Goal: Find contact information: Find contact information

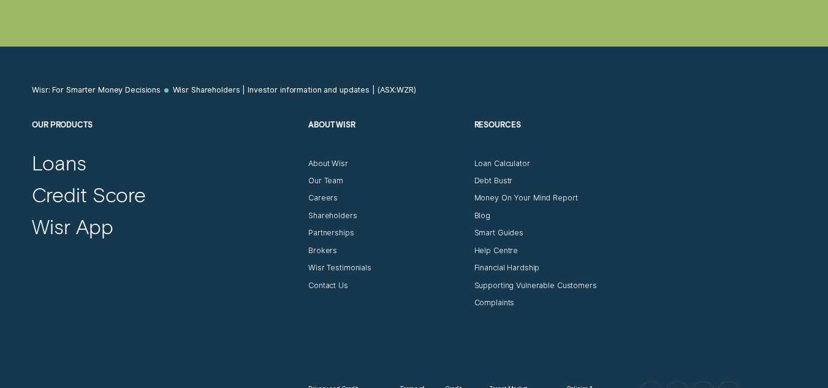
scroll to position [3353, 0]
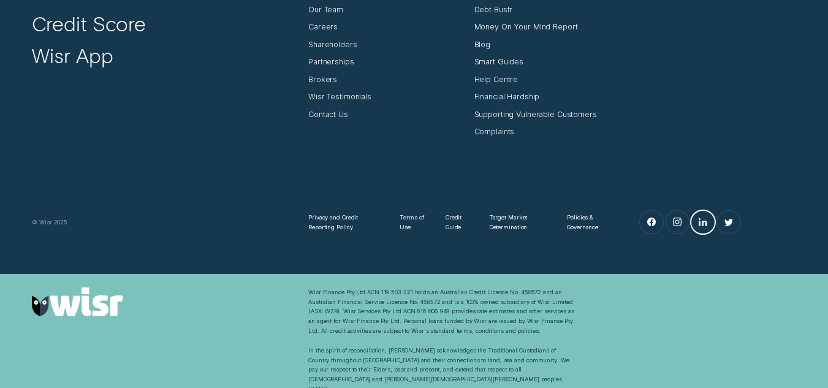
click at [695, 226] on link "LinkedIn" at bounding box center [702, 222] width 23 height 23
click at [650, 228] on link "Facebook" at bounding box center [651, 222] width 23 height 23
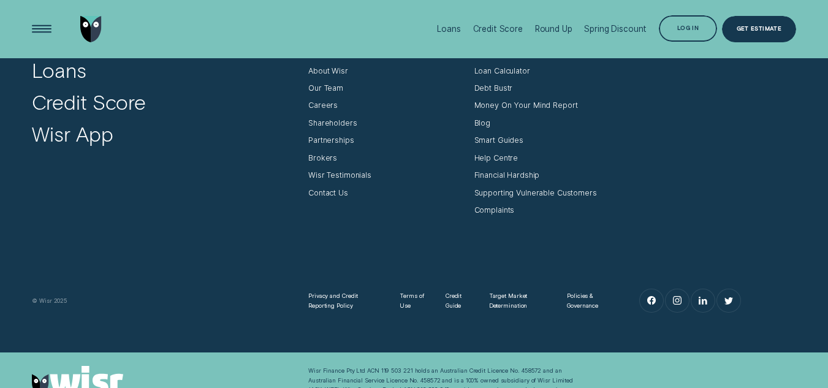
scroll to position [3169, 0]
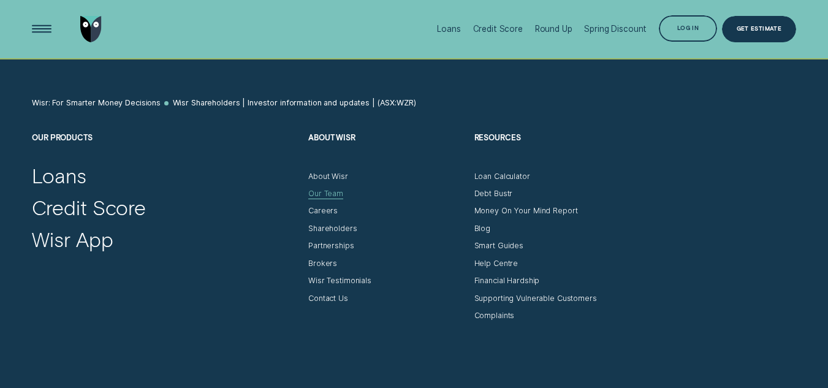
click at [325, 192] on div "Our Team" at bounding box center [325, 194] width 35 height 10
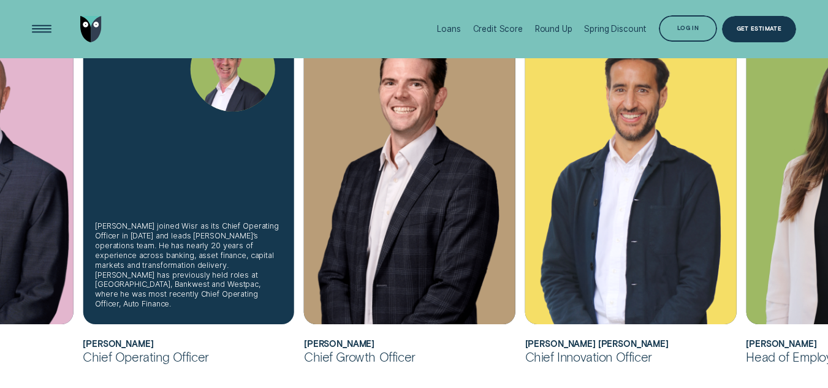
scroll to position [481, 0]
click at [189, 200] on div "[PERSON_NAME] joined Wisr as its Chief Operating Officer in [DATE] and leads [P…" at bounding box center [188, 165] width 211 height 317
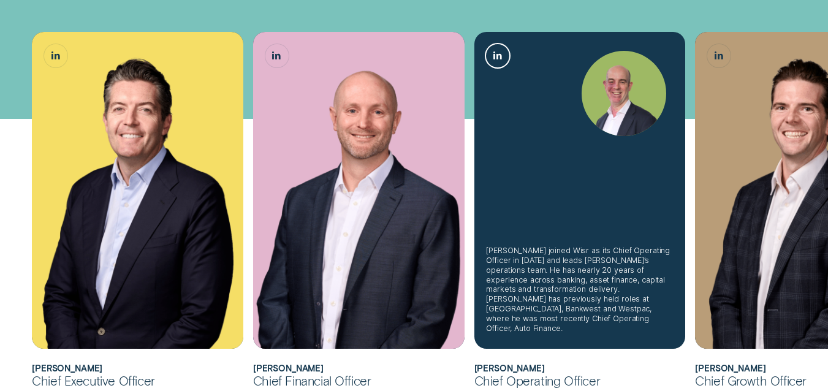
click at [500, 55] on icon "Sam Harding, Chief Operating Officer LinkedIn button" at bounding box center [497, 55] width 9 height 8
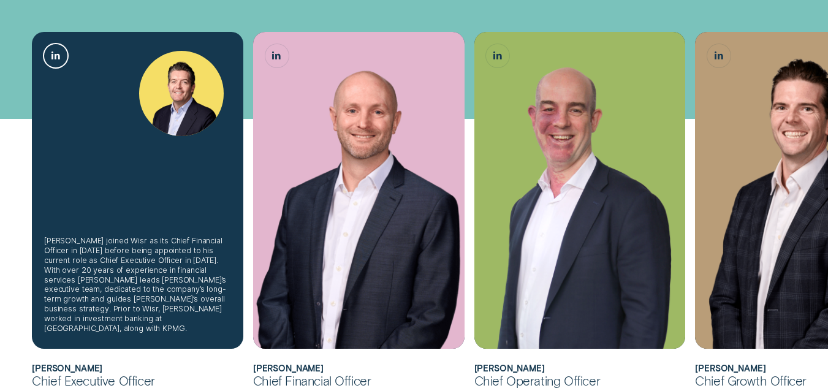
click at [51, 51] on icon "Andrew Goodwin, Chief Executive Officer LinkedIn button" at bounding box center [55, 55] width 9 height 8
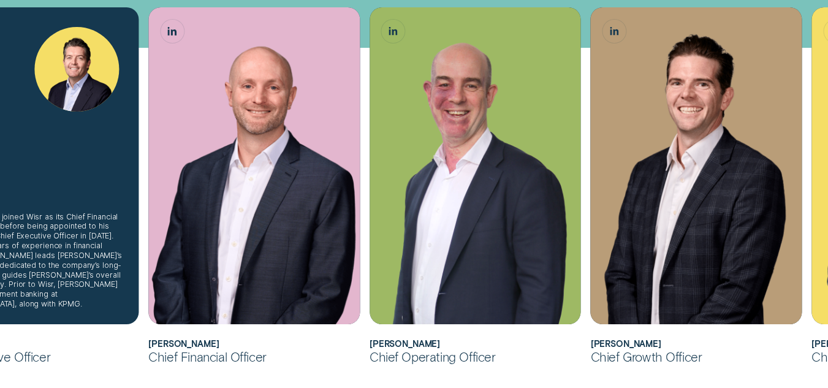
scroll to position [369, 0]
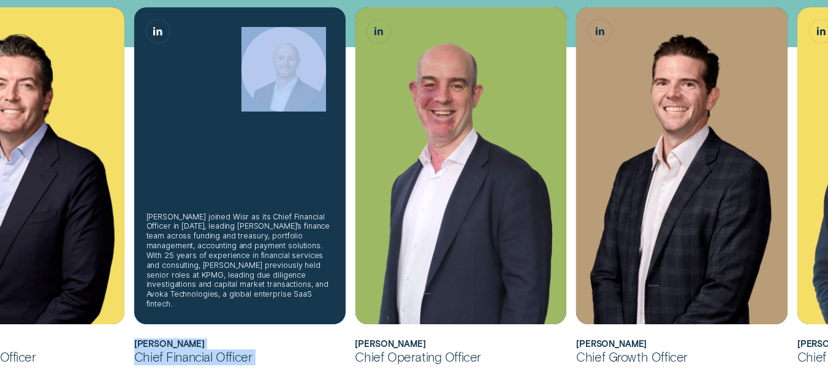
drag, startPoint x: 505, startPoint y: 270, endPoint x: 313, endPoint y: 271, distance: 191.8
click at [313, 272] on ul "[PERSON_NAME] joined Wisr as its Chief Financial Officer in [DATE] before being…" at bounding box center [294, 193] width 773 height 373
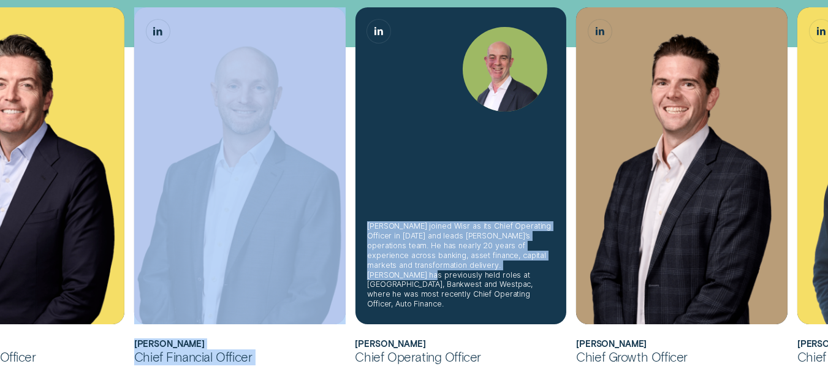
click at [393, 252] on div "[PERSON_NAME] joined Wisr as its Chief Operating Officer in [DATE] and leads [P…" at bounding box center [460, 264] width 187 height 87
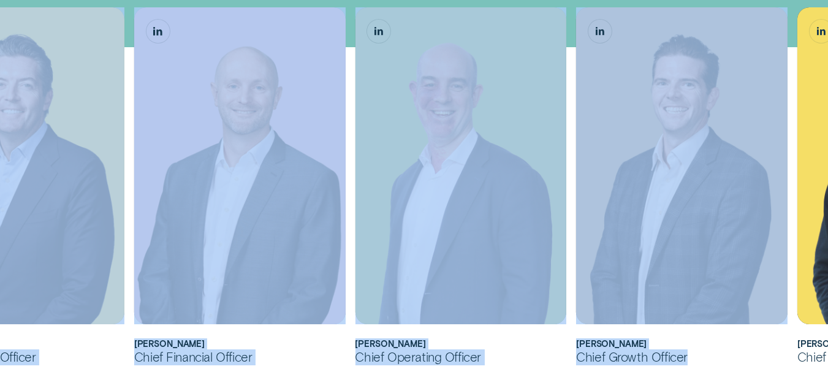
drag, startPoint x: 707, startPoint y: 357, endPoint x: 575, endPoint y: 374, distance: 133.5
click at [575, 374] on div "[PERSON_NAME] joined Wisr as its Chief Financial Officer in [DATE] before being…" at bounding box center [414, 351] width 828 height 841
click at [663, 344] on h2 "[PERSON_NAME]" at bounding box center [681, 344] width 211 height 10
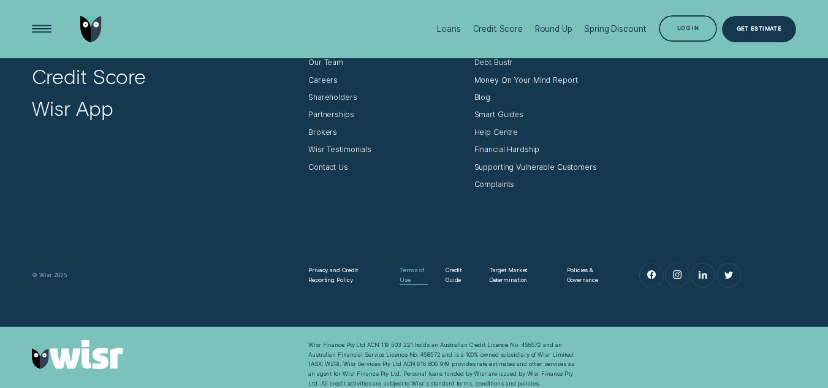
scroll to position [1209, 0]
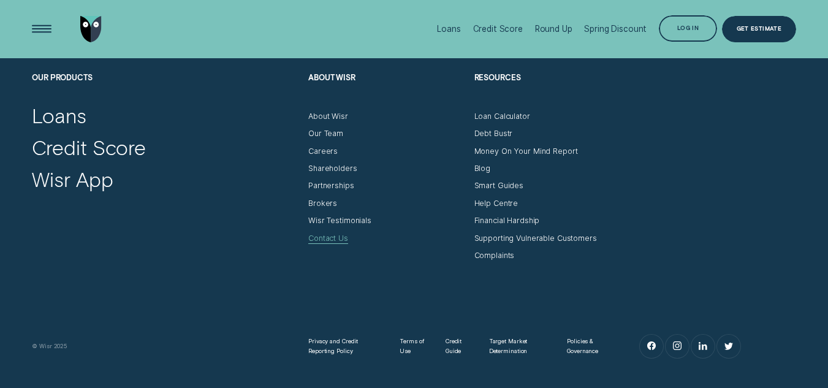
click at [336, 234] on div "Contact Us" at bounding box center [328, 239] width 40 height 10
